Goal: Information Seeking & Learning: Learn about a topic

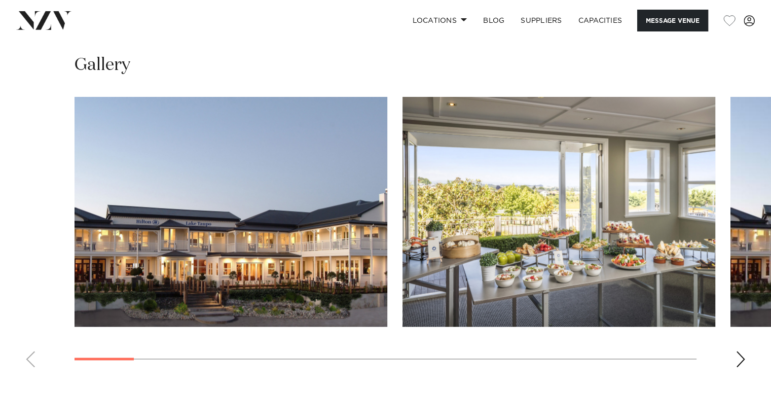
scroll to position [1014, 0]
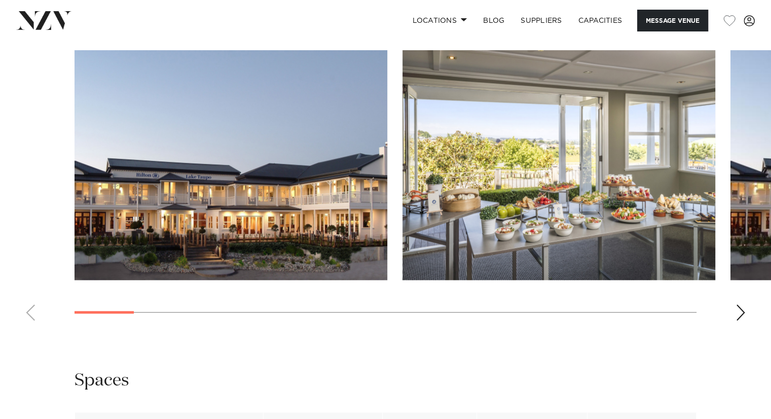
click at [740, 309] on div "Next slide" at bounding box center [741, 312] width 10 height 16
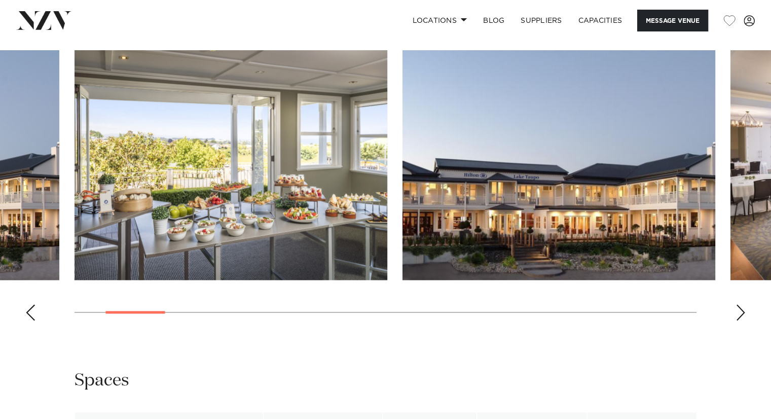
click at [740, 309] on div "Next slide" at bounding box center [741, 312] width 10 height 16
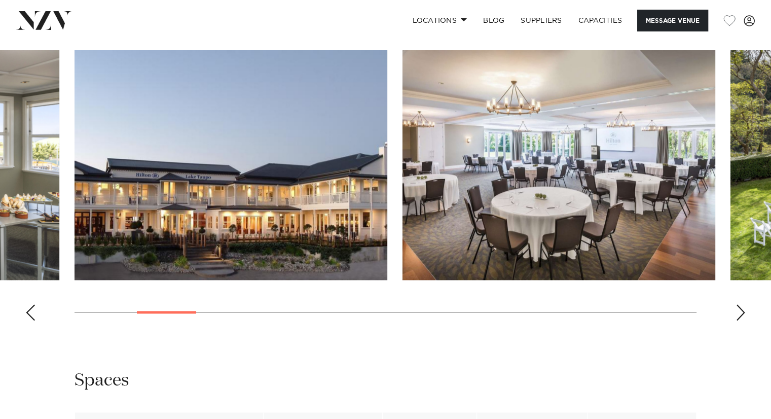
click at [740, 309] on div "Next slide" at bounding box center [741, 312] width 10 height 16
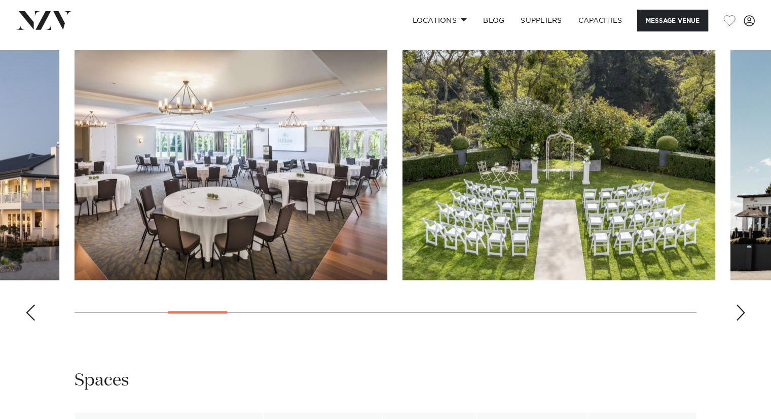
click at [740, 309] on div "Next slide" at bounding box center [741, 312] width 10 height 16
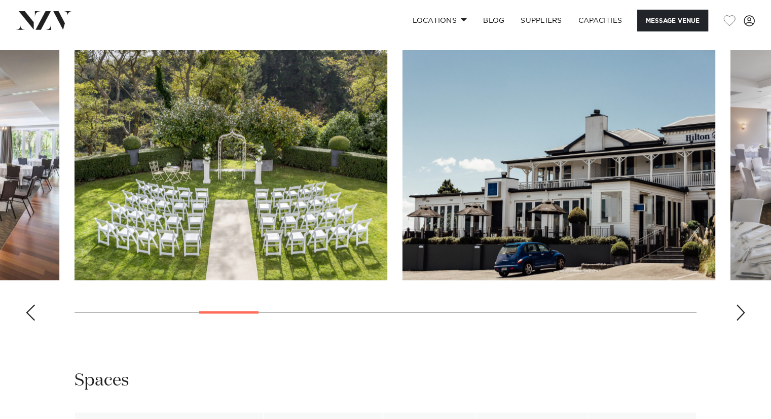
click at [740, 309] on div "Next slide" at bounding box center [741, 312] width 10 height 16
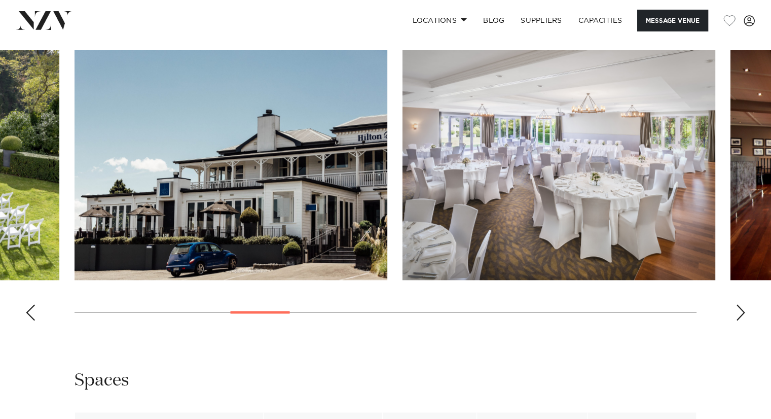
click at [740, 309] on div "Next slide" at bounding box center [741, 312] width 10 height 16
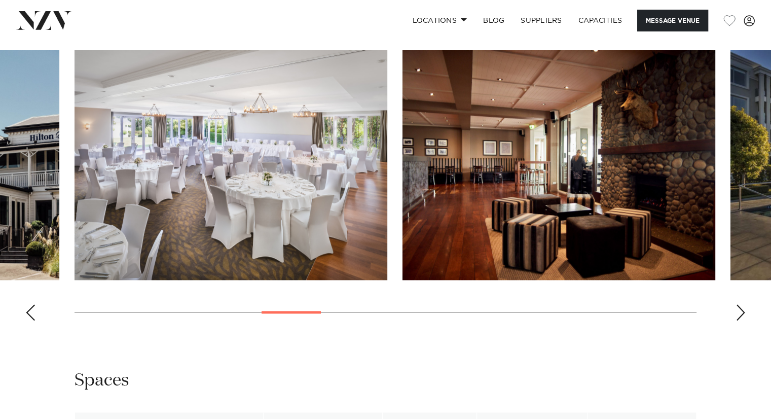
click at [740, 309] on div "Next slide" at bounding box center [741, 312] width 10 height 16
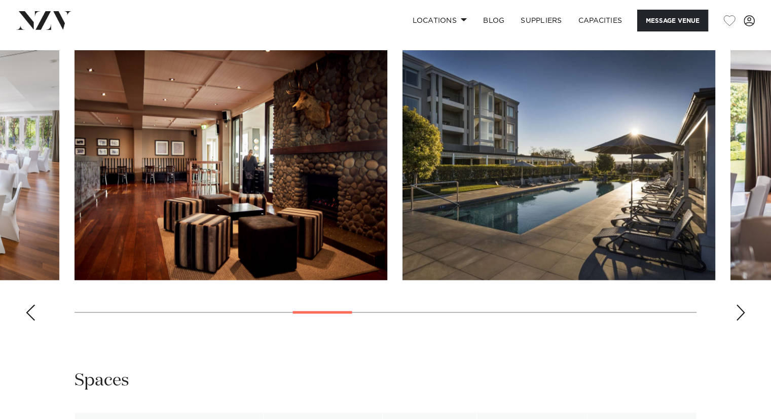
click at [740, 309] on div "Next slide" at bounding box center [741, 312] width 10 height 16
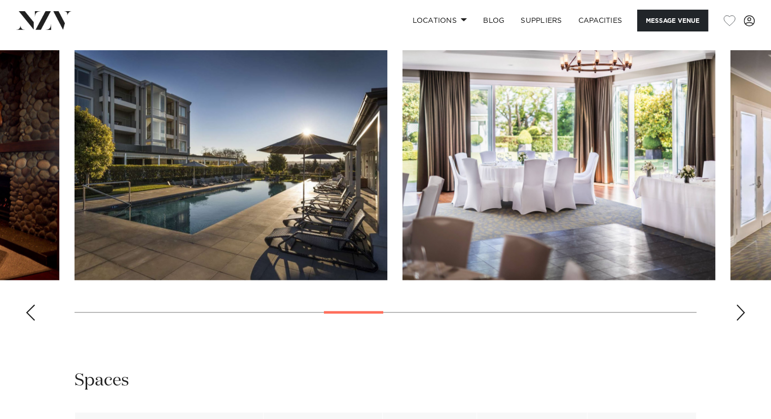
click at [740, 309] on div "Next slide" at bounding box center [741, 312] width 10 height 16
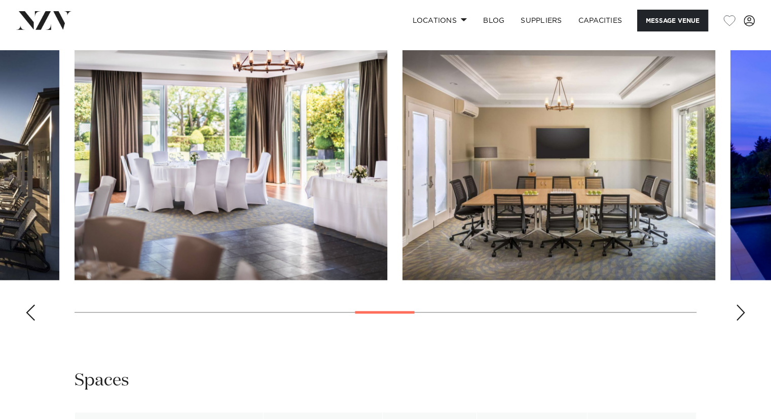
click at [740, 309] on div "Next slide" at bounding box center [741, 312] width 10 height 16
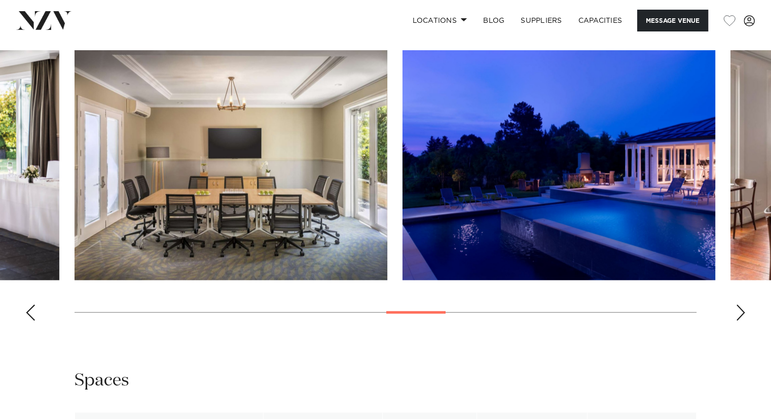
click at [740, 309] on div "Next slide" at bounding box center [741, 312] width 10 height 16
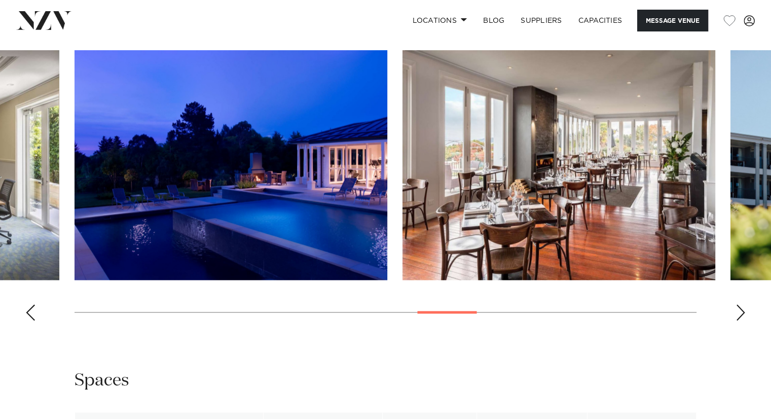
click at [740, 309] on div "Next slide" at bounding box center [741, 312] width 10 height 16
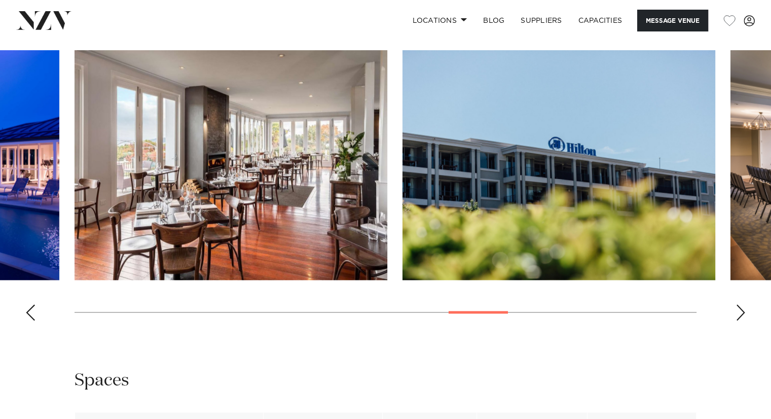
click at [740, 309] on div "Next slide" at bounding box center [741, 312] width 10 height 16
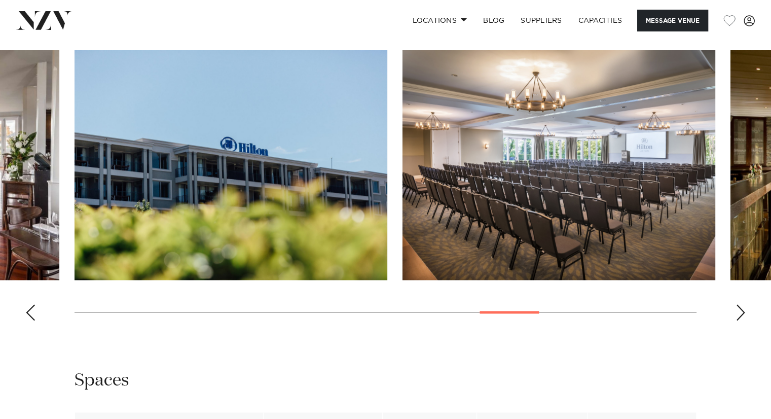
click at [740, 309] on div "Next slide" at bounding box center [741, 312] width 10 height 16
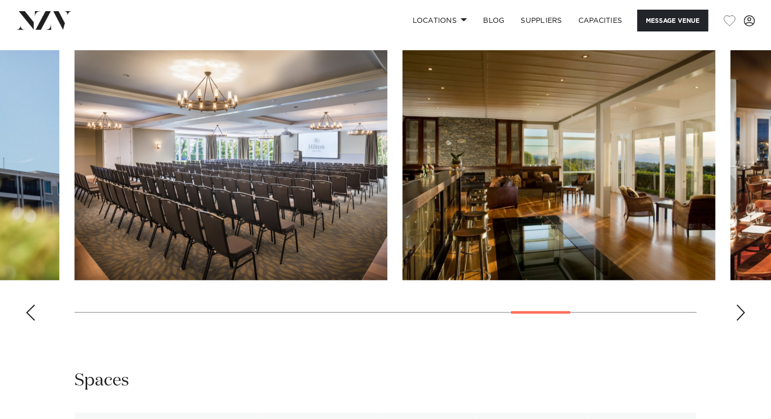
click at [740, 309] on div "Next slide" at bounding box center [741, 312] width 10 height 16
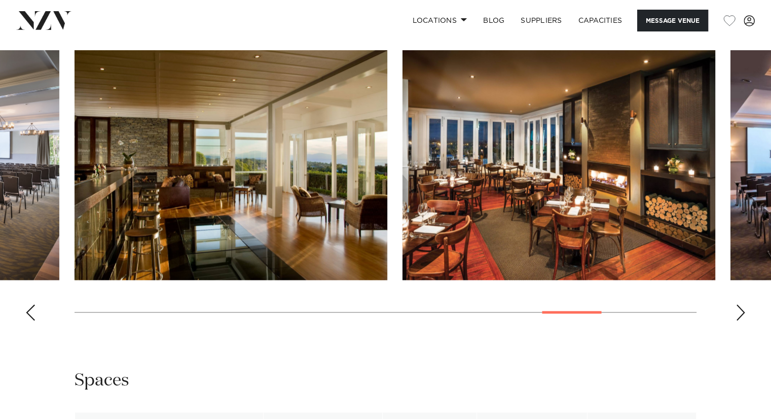
click at [740, 309] on div "Next slide" at bounding box center [741, 312] width 10 height 16
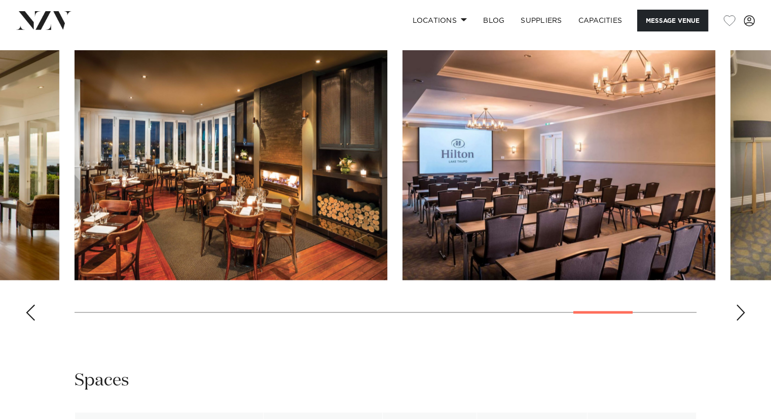
click at [740, 309] on div "Next slide" at bounding box center [741, 312] width 10 height 16
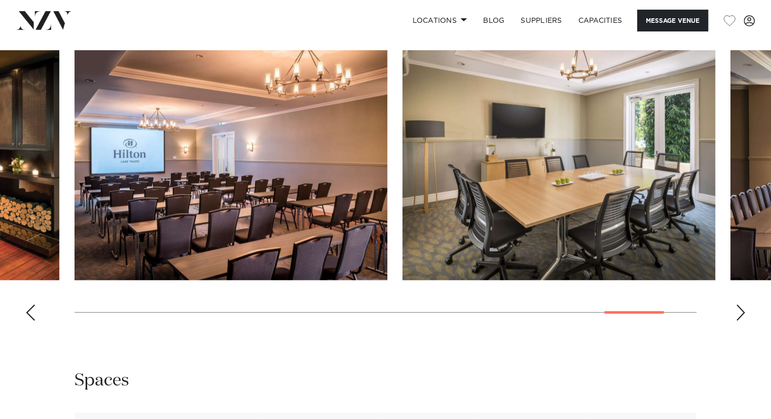
click at [740, 309] on div "Next slide" at bounding box center [741, 312] width 10 height 16
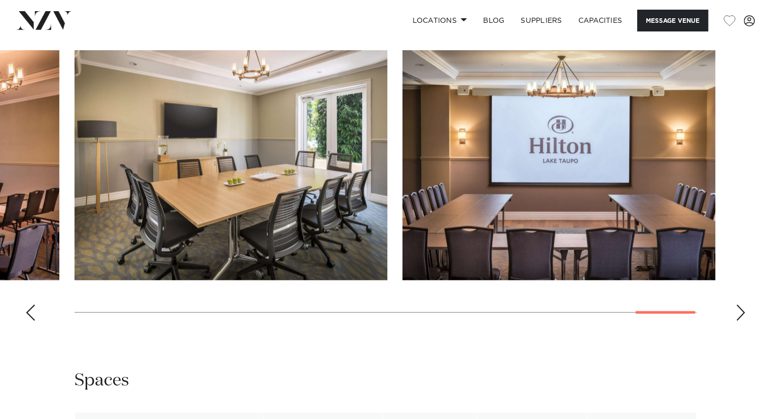
click at [740, 309] on div "Next slide" at bounding box center [741, 312] width 10 height 16
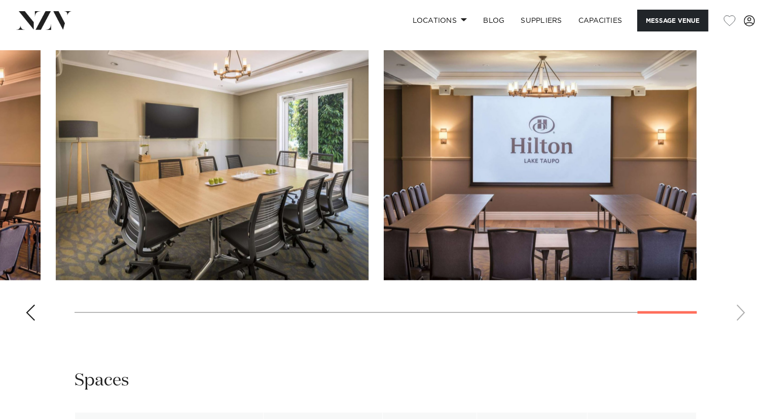
click at [37, 302] on swiper-container at bounding box center [385, 189] width 771 height 278
click at [32, 304] on div "Previous slide" at bounding box center [30, 312] width 10 height 16
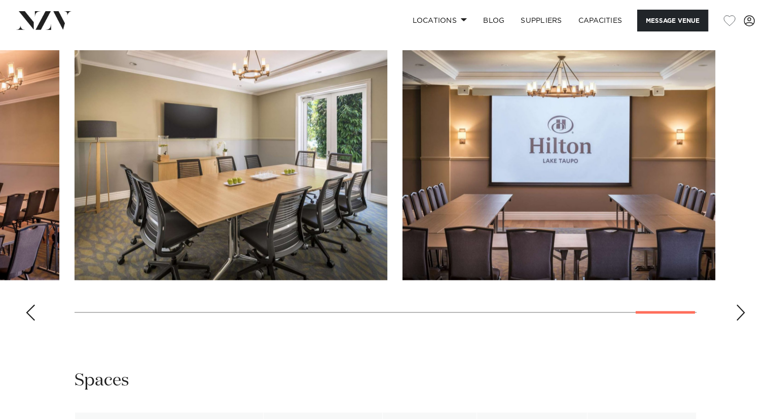
click at [31, 306] on div "Previous slide" at bounding box center [30, 312] width 10 height 16
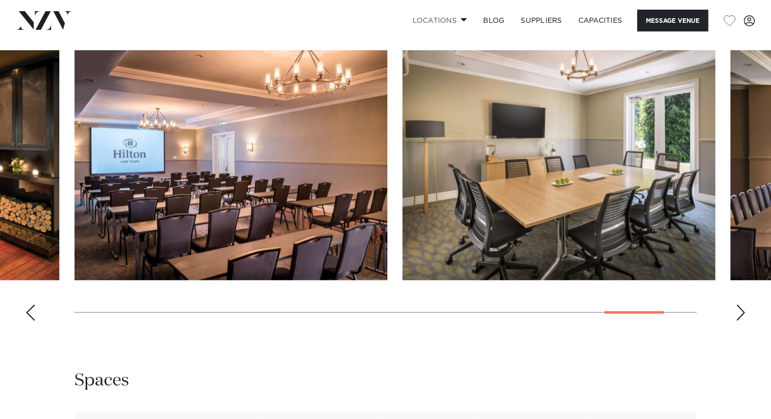
click at [436, 14] on link "Locations" at bounding box center [439, 21] width 71 height 22
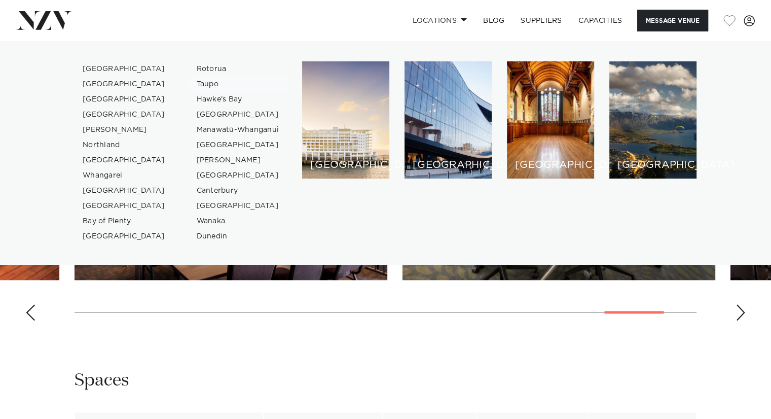
click at [212, 85] on link "Taupo" at bounding box center [238, 84] width 99 height 15
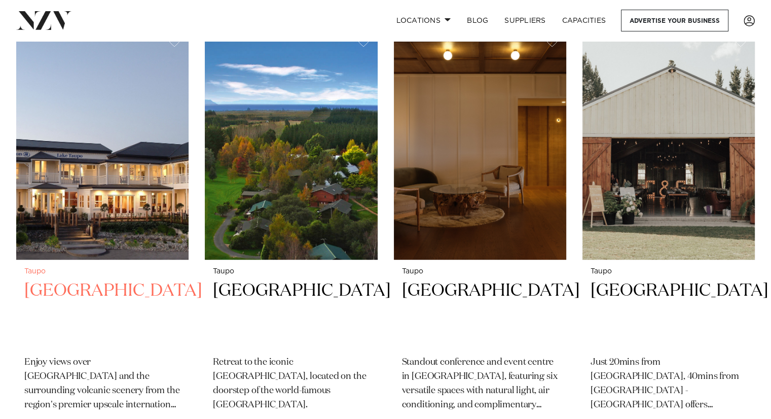
scroll to position [355, 0]
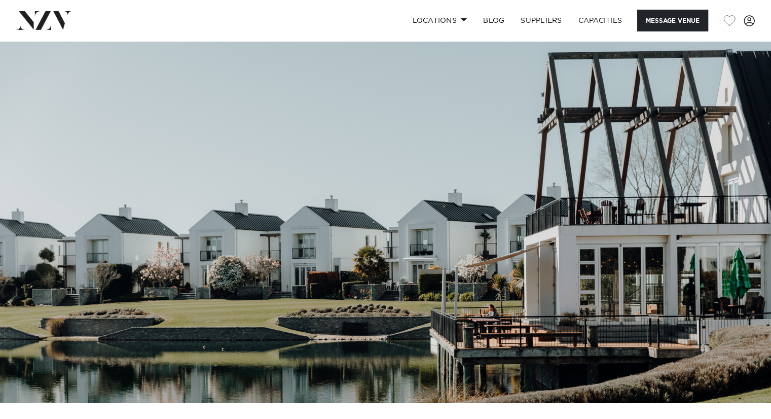
click at [761, 222] on img at bounding box center [385, 222] width 771 height 362
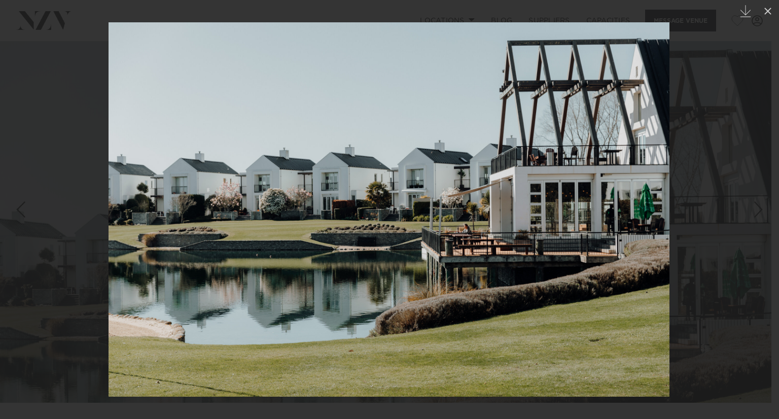
click at [762, 237] on div at bounding box center [389, 209] width 779 height 419
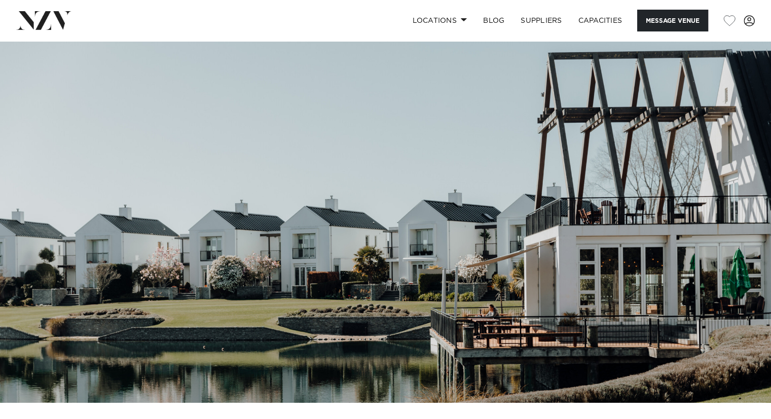
click at [768, 236] on img at bounding box center [385, 222] width 771 height 362
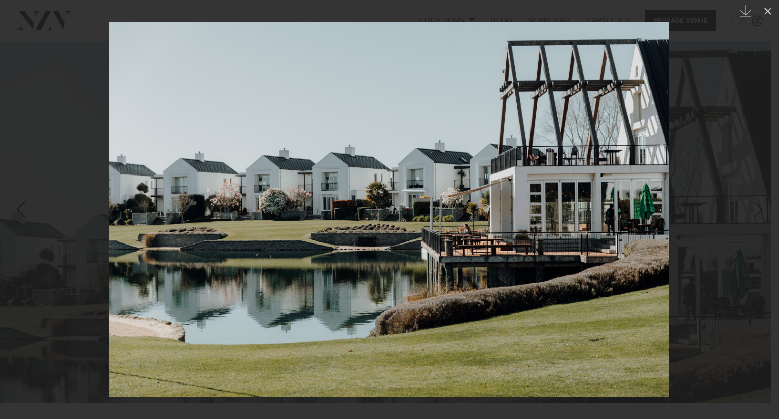
click at [768, 236] on div at bounding box center [389, 209] width 779 height 419
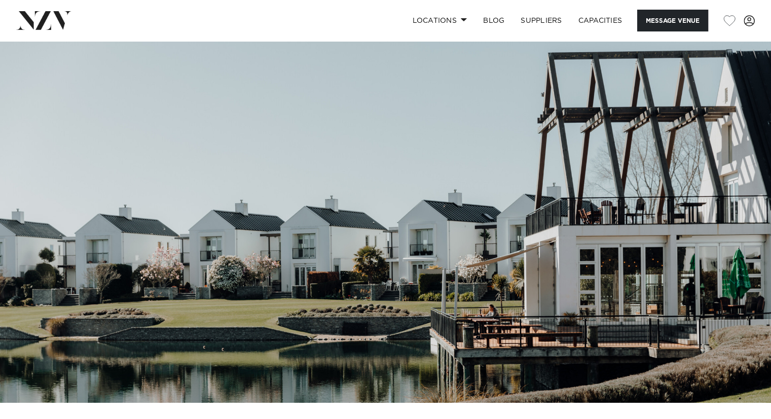
click at [768, 236] on img at bounding box center [385, 222] width 771 height 362
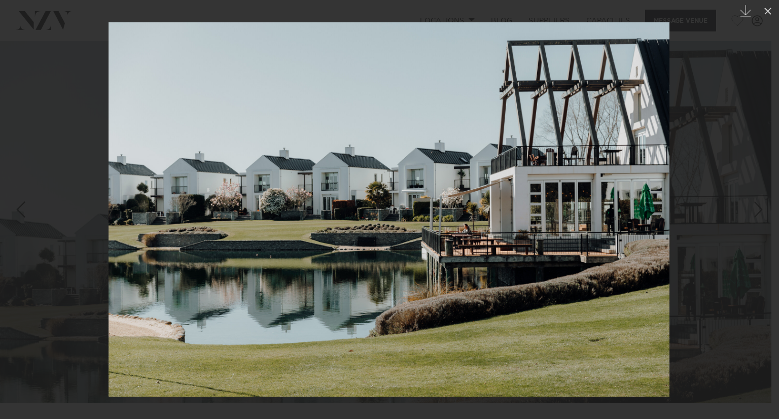
click at [768, 236] on div at bounding box center [389, 209] width 779 height 419
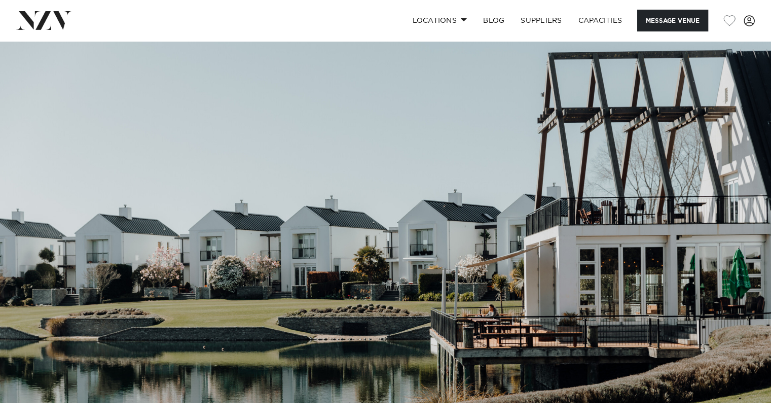
click at [768, 236] on img at bounding box center [385, 222] width 771 height 362
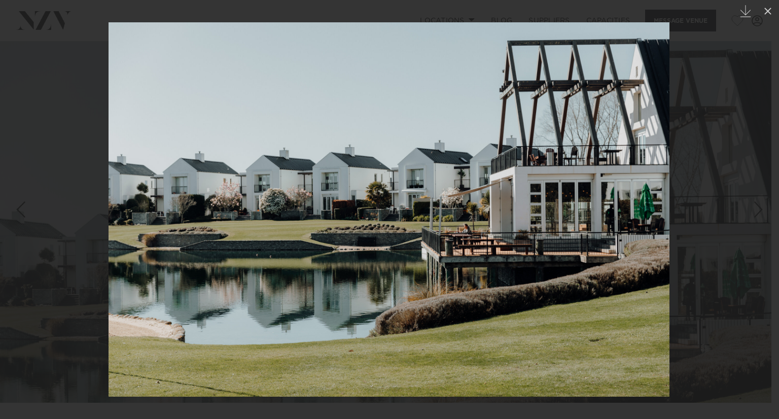
click at [768, 236] on div at bounding box center [389, 209] width 779 height 419
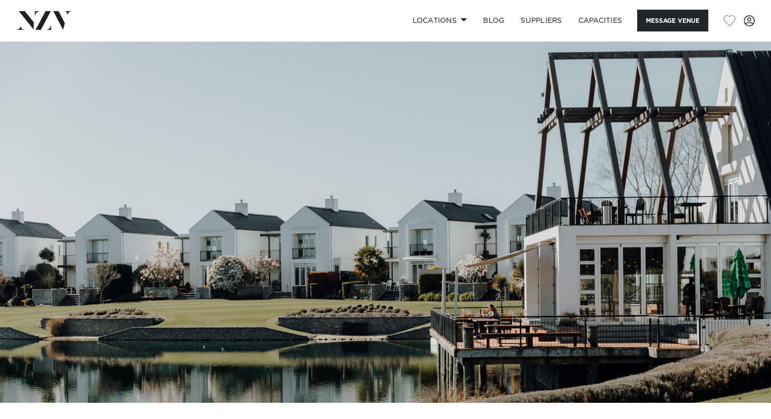
click at [11, 221] on img at bounding box center [385, 222] width 771 height 362
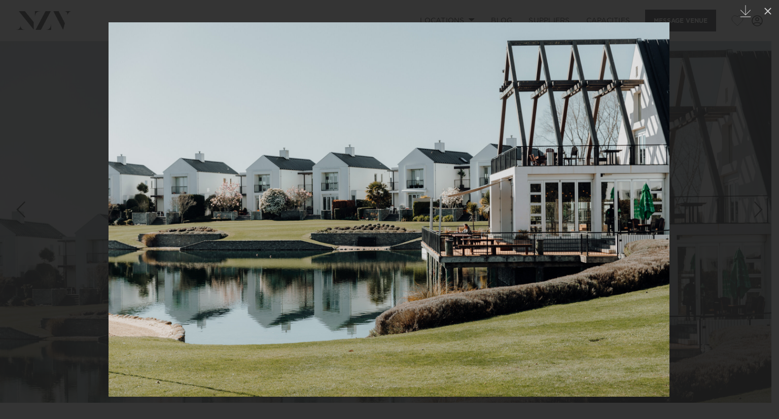
click at [8, 228] on link at bounding box center [18, 209] width 36 height 51
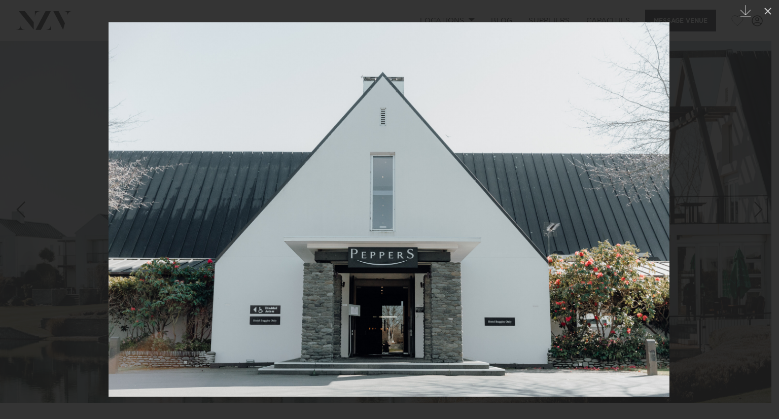
click at [8, 228] on link at bounding box center [18, 209] width 36 height 51
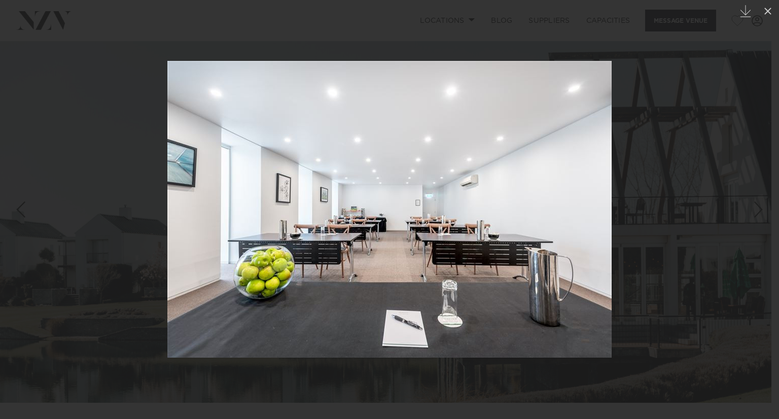
click at [8, 228] on link at bounding box center [18, 209] width 36 height 51
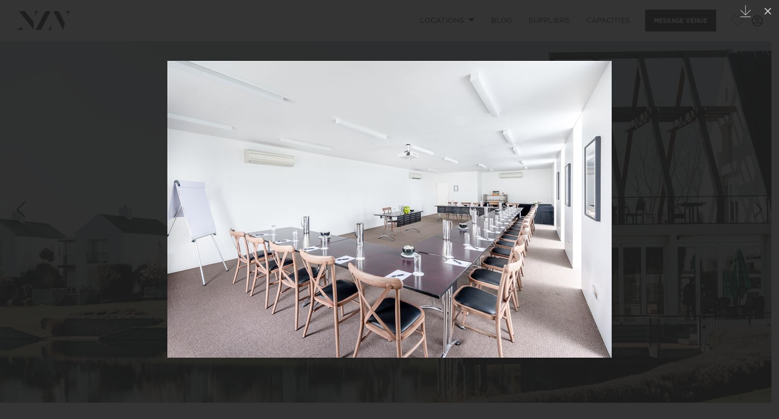
click at [8, 228] on link at bounding box center [18, 209] width 36 height 51
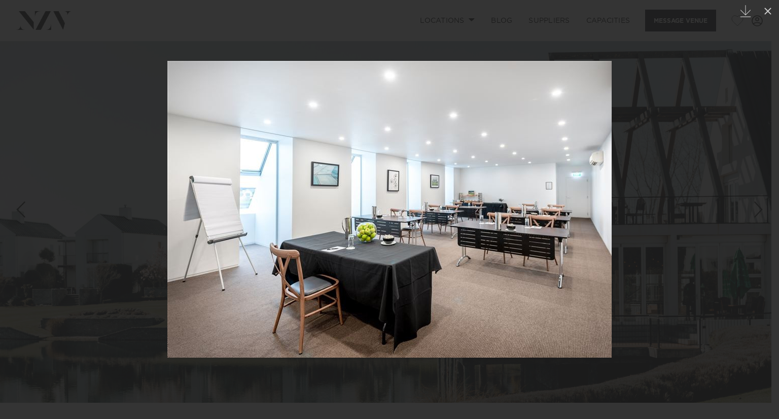
click at [8, 228] on link at bounding box center [18, 209] width 36 height 51
